Goal: Transaction & Acquisition: Download file/media

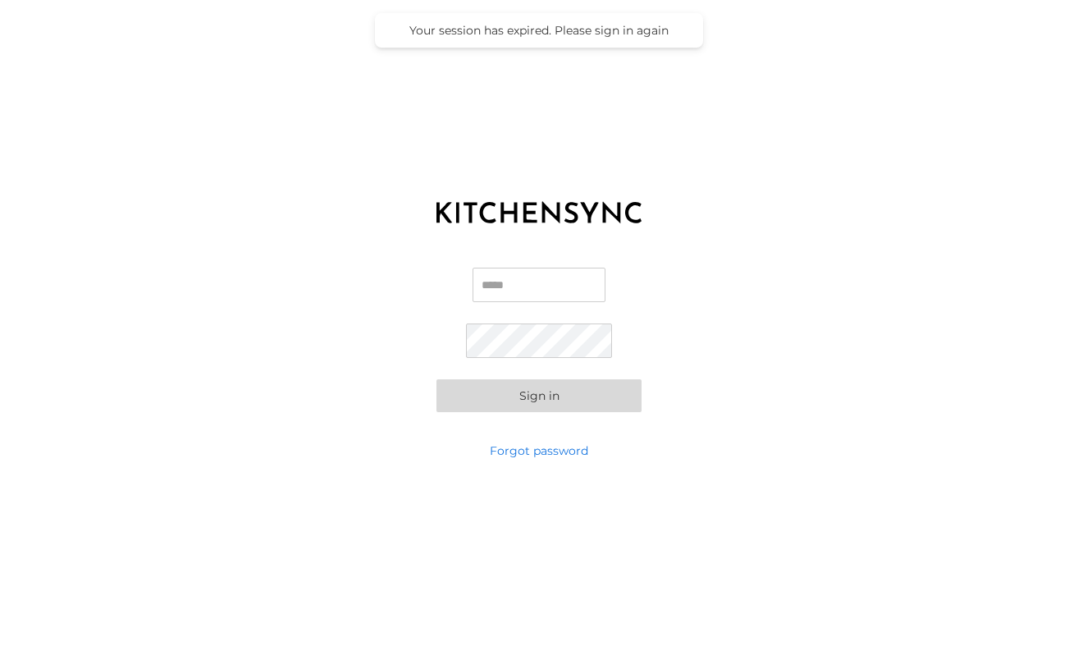
type input "**********"
click at [557, 397] on button "Sign in" at bounding box center [539, 395] width 205 height 33
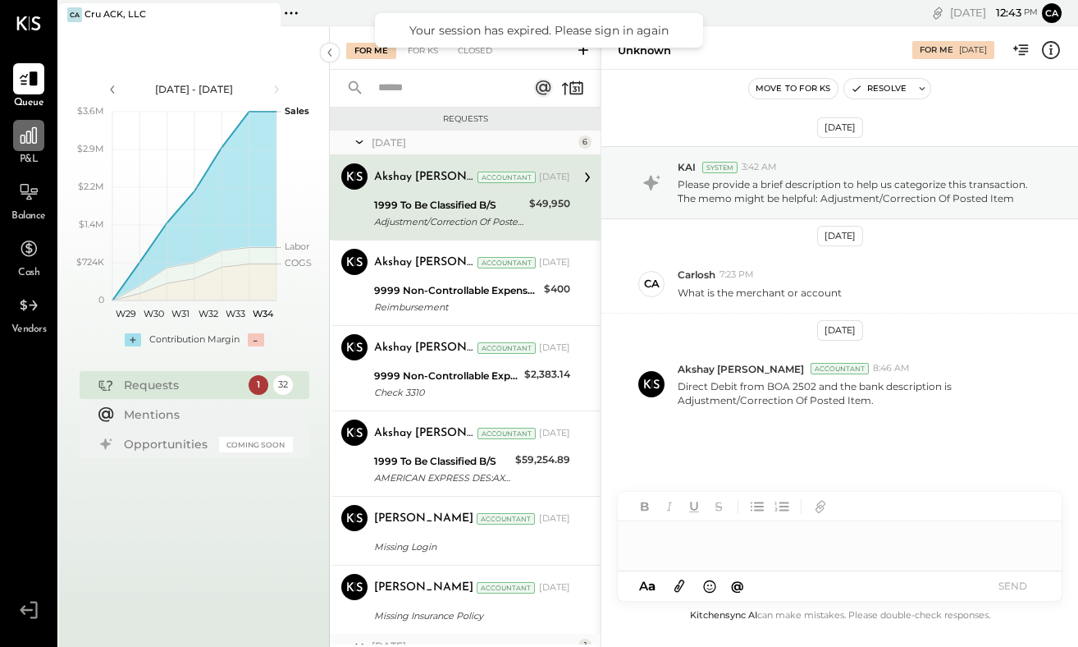
click at [25, 139] on icon at bounding box center [28, 135] width 21 height 21
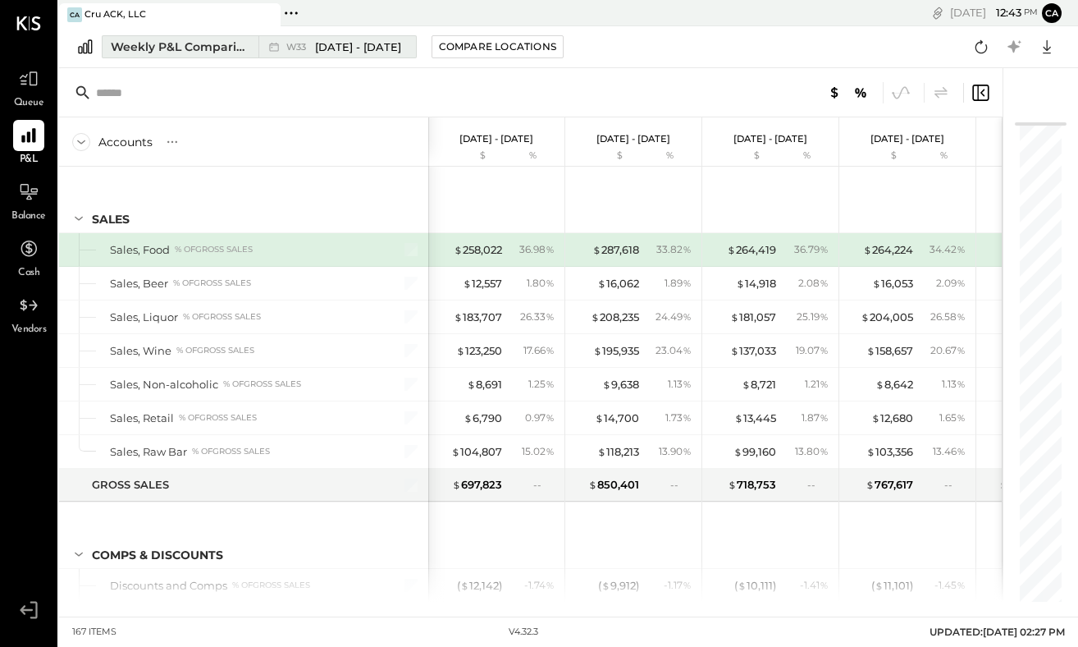
click at [225, 50] on div "Weekly P&L Comparison" at bounding box center [180, 47] width 138 height 16
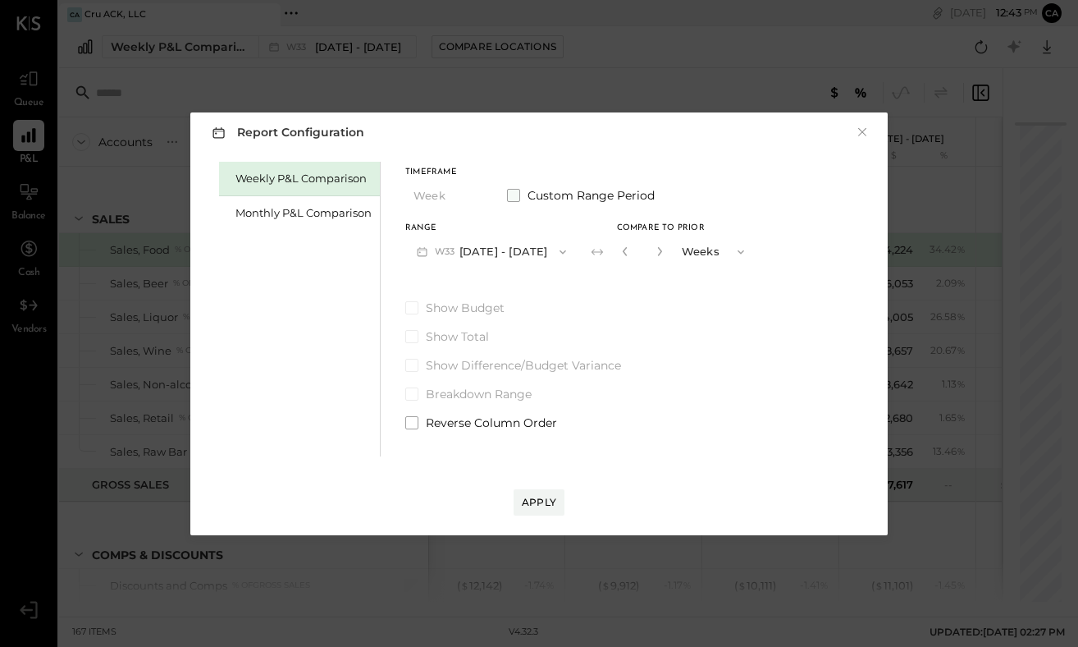
click at [515, 194] on span at bounding box center [513, 195] width 13 height 13
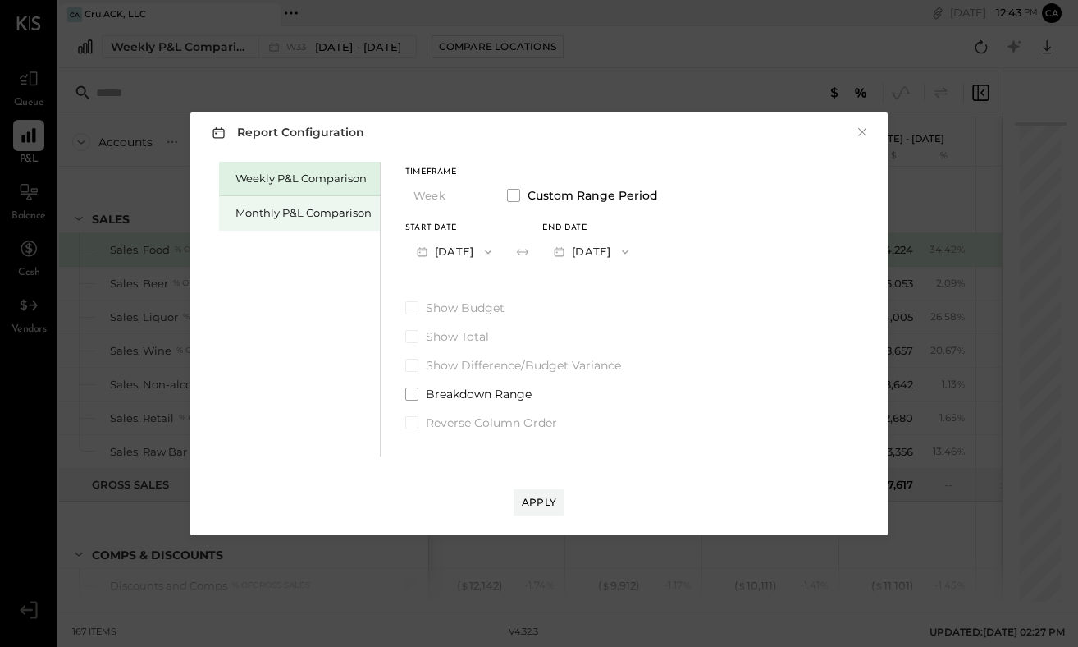
click at [343, 215] on div "Monthly P&L Comparison" at bounding box center [304, 213] width 136 height 16
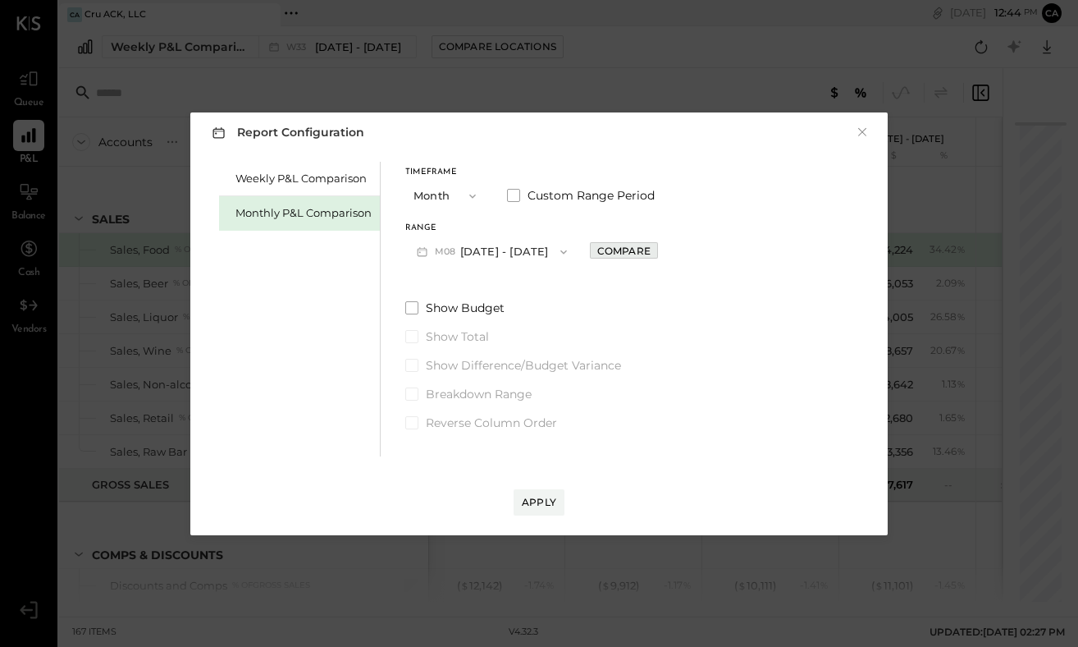
click at [599, 251] on div "Compare" at bounding box center [623, 251] width 53 height 14
click at [698, 245] on button "Months" at bounding box center [716, 251] width 82 height 30
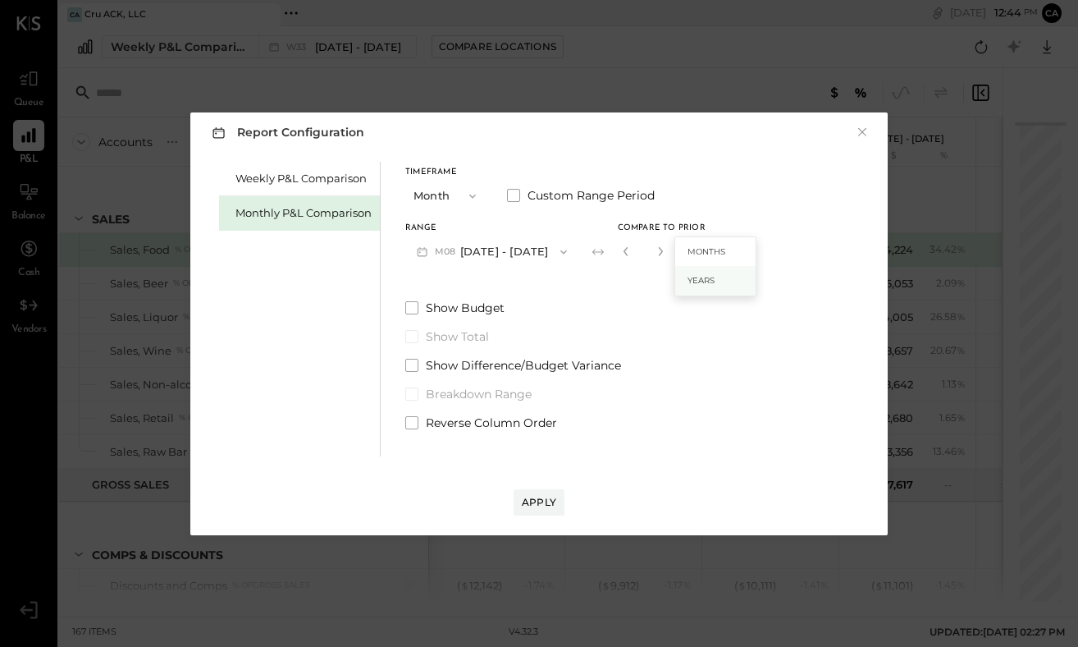
click at [697, 276] on span "Years" at bounding box center [701, 280] width 27 height 11
click at [539, 501] on div "Apply" at bounding box center [539, 502] width 34 height 14
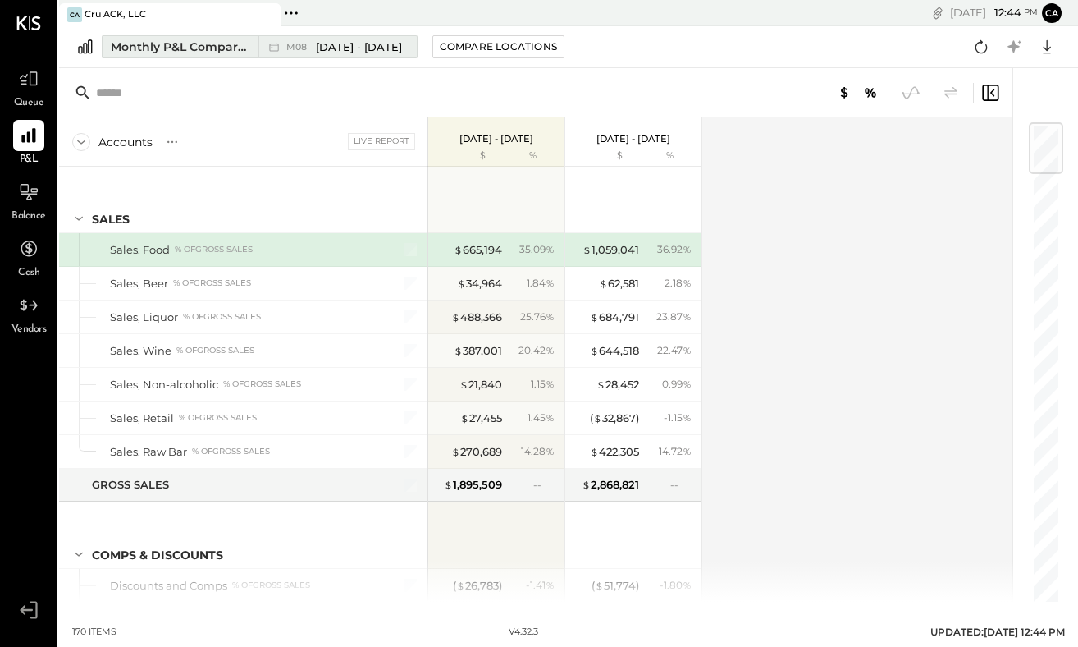
click at [342, 49] on span "[DATE] - [DATE]" at bounding box center [359, 47] width 86 height 16
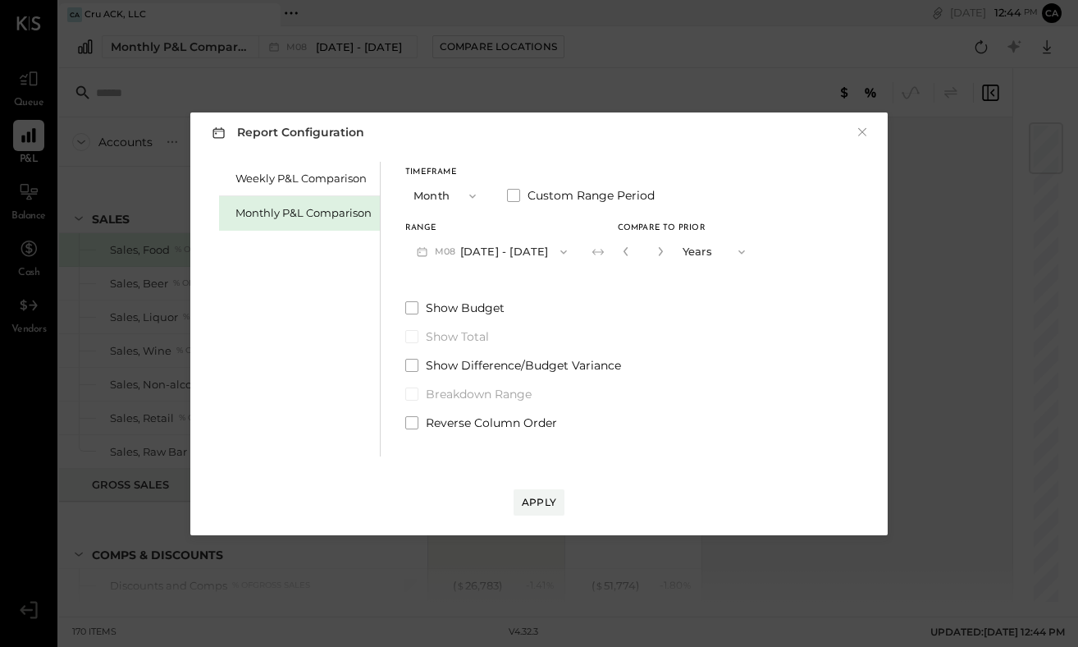
click at [492, 252] on button "M08 [DATE] - [DATE]" at bounding box center [491, 251] width 173 height 30
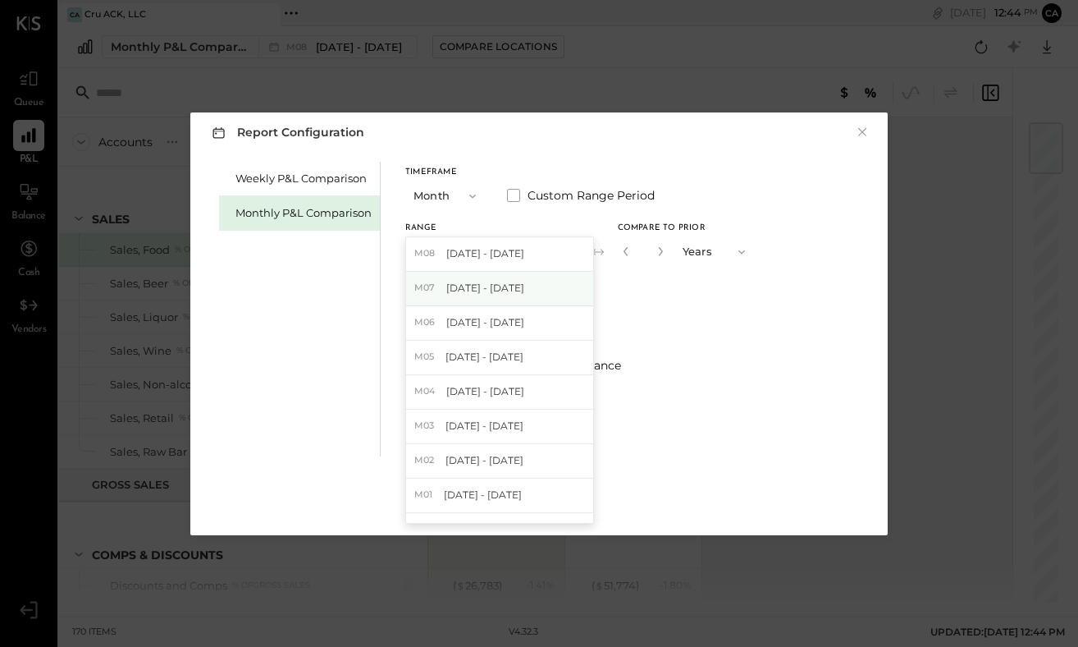
click at [495, 289] on span "[DATE] - [DATE]" at bounding box center [485, 288] width 78 height 14
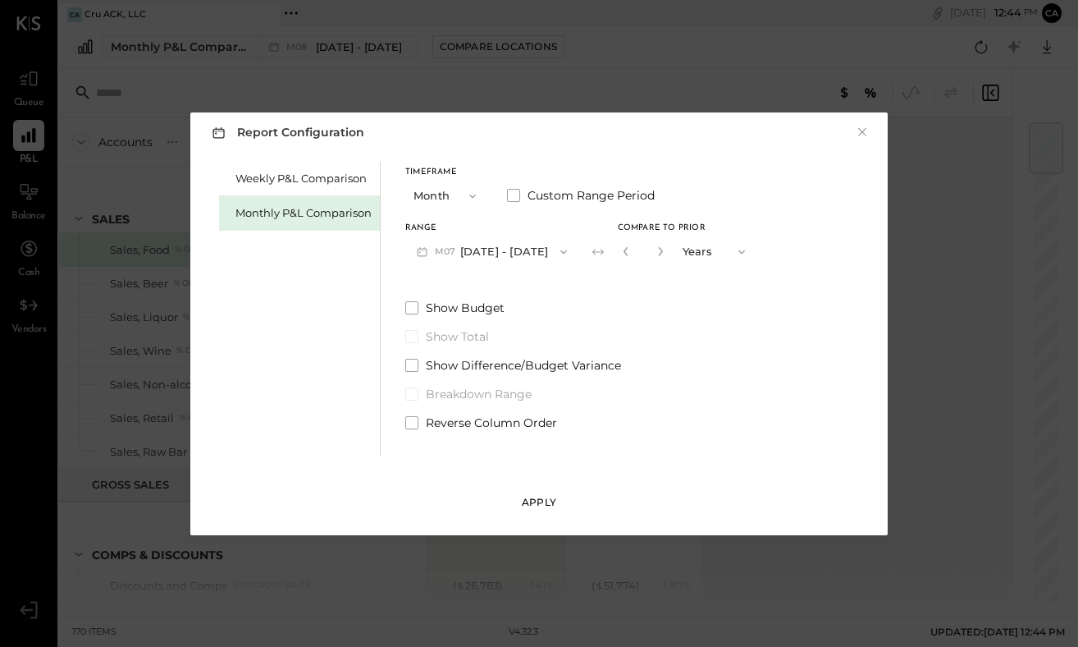
click at [540, 506] on div "Apply" at bounding box center [539, 502] width 34 height 14
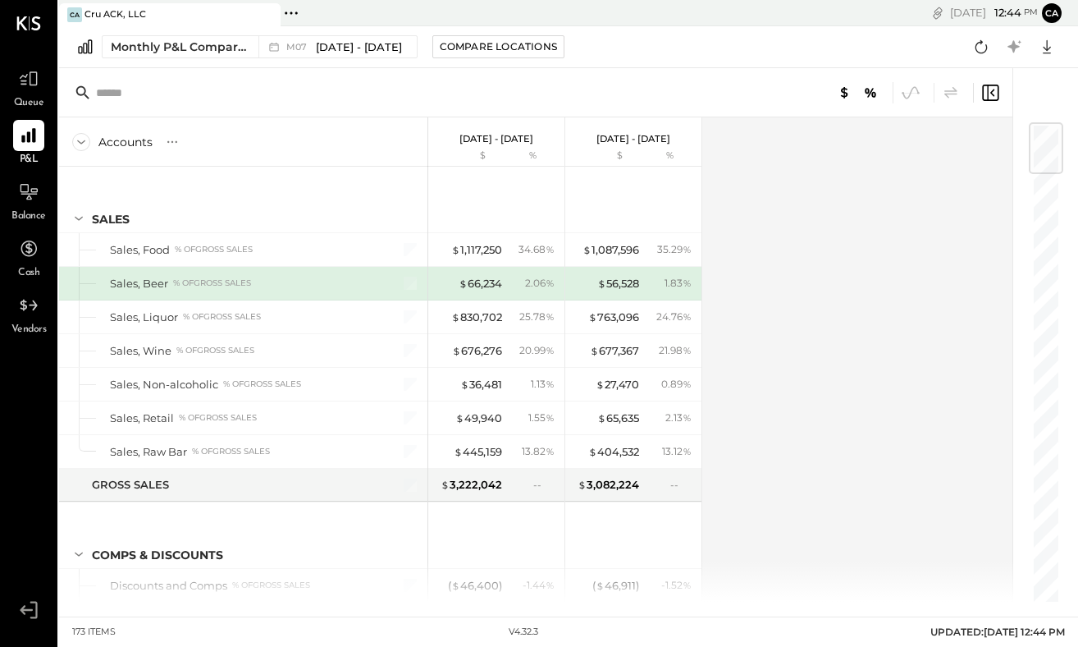
click at [808, 319] on div "Accounts S % GL [DATE] - [DATE] $ % [DATE] - [DATE] $ % SALES Sales, Food % of …" at bounding box center [537, 359] width 956 height 484
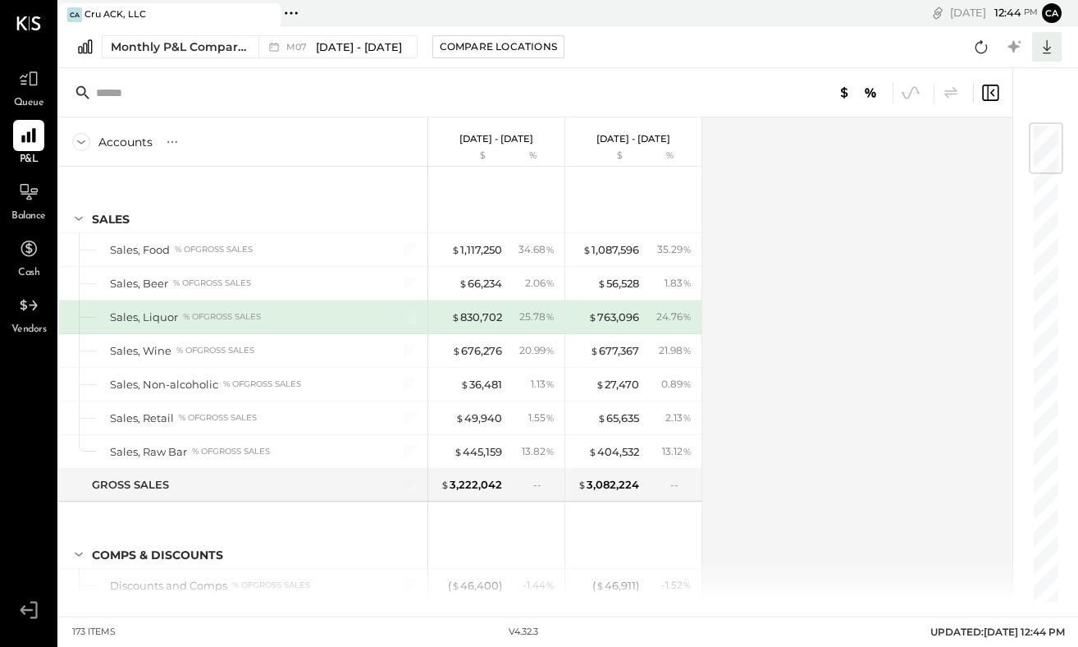
click at [1052, 49] on icon at bounding box center [1047, 46] width 21 height 21
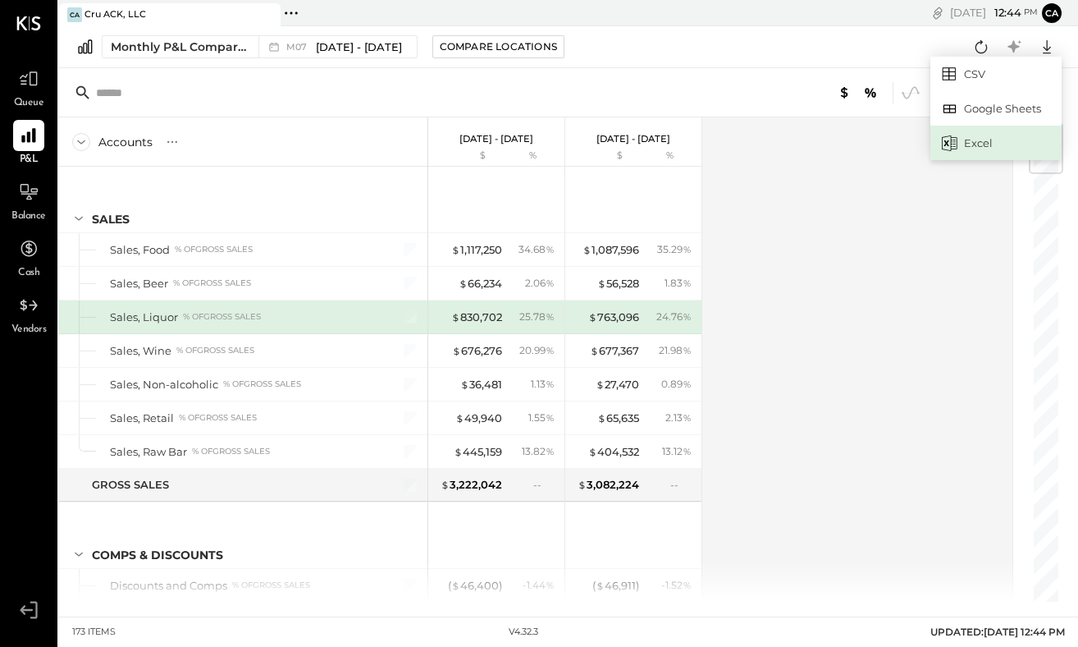
click at [977, 135] on div "Excel" at bounding box center [996, 143] width 131 height 34
